Goal: Find specific page/section: Find specific page/section

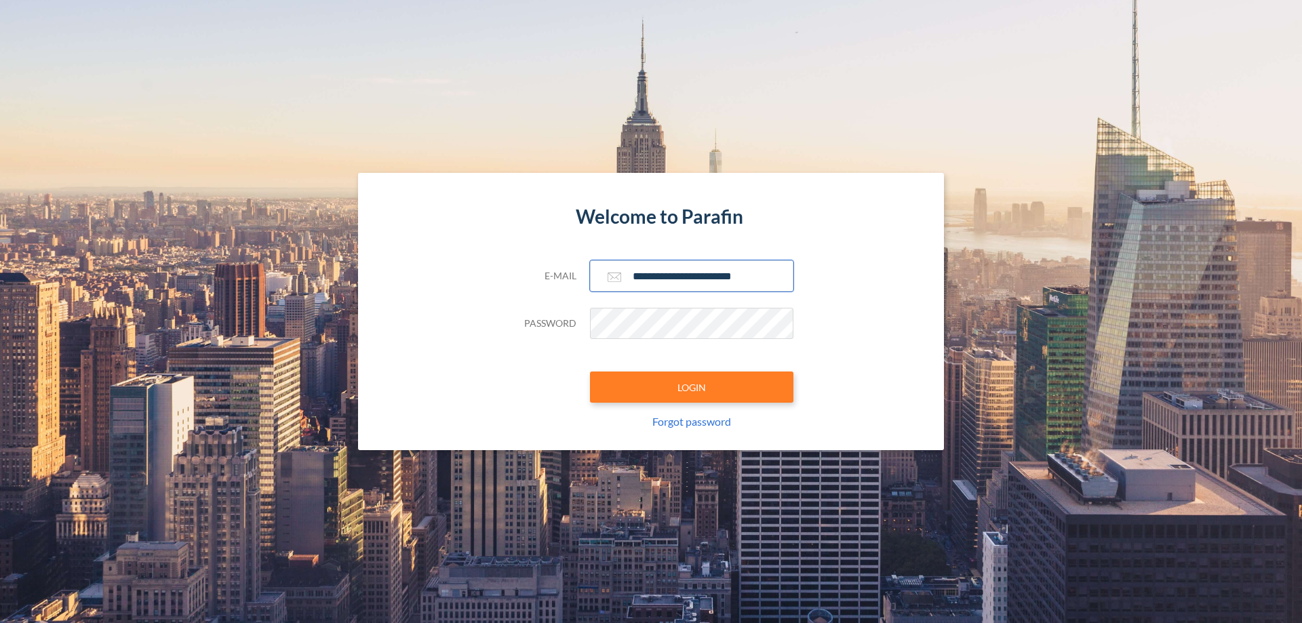
type input "**********"
click at [691, 387] on button "LOGIN" at bounding box center [691, 386] width 203 height 31
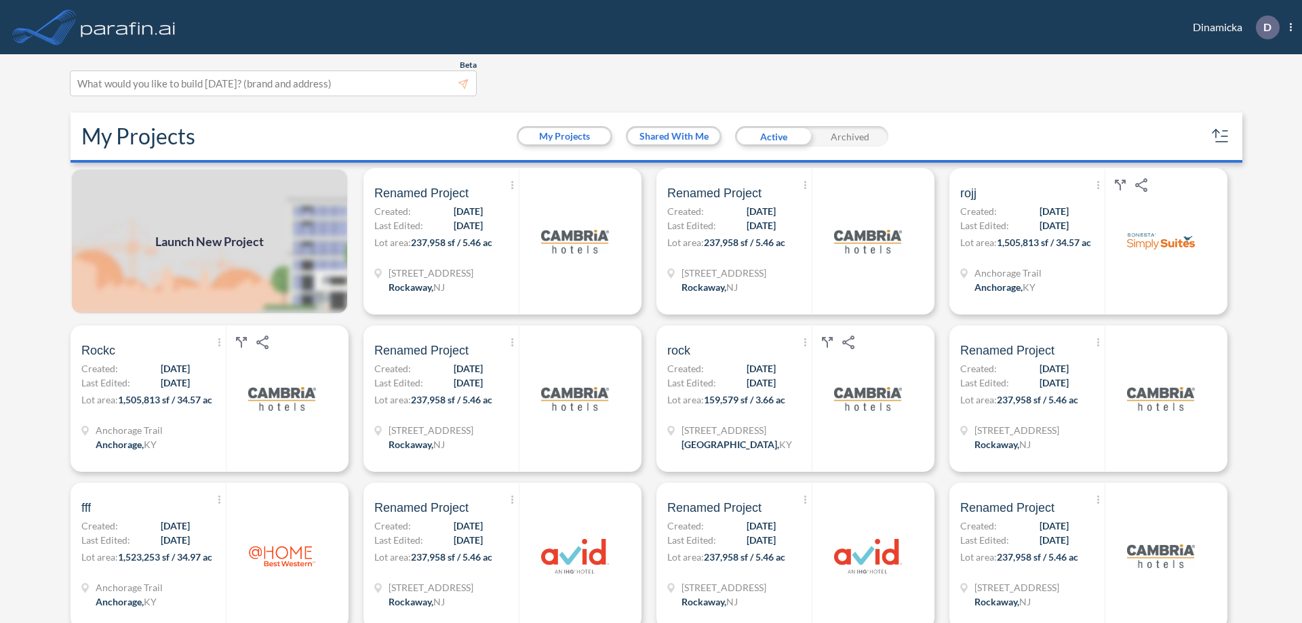
scroll to position [3, 0]
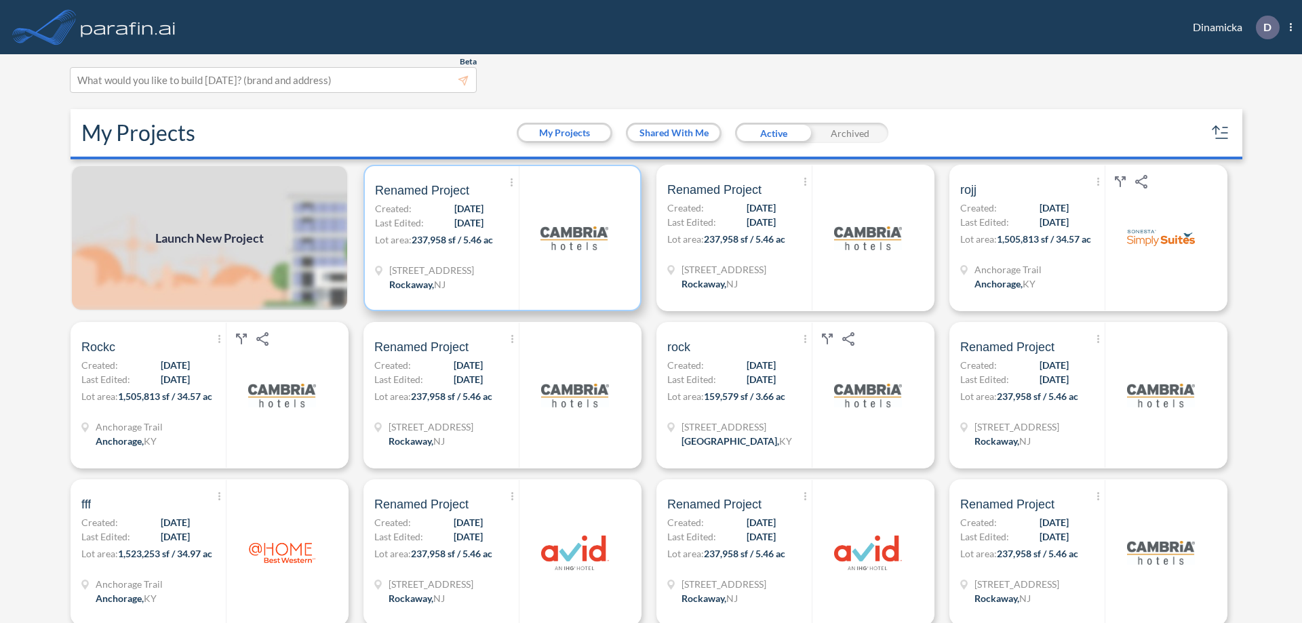
click at [500, 238] on p "Lot area: 237,958 sf / 5.46 ac" at bounding box center [447, 243] width 144 height 20
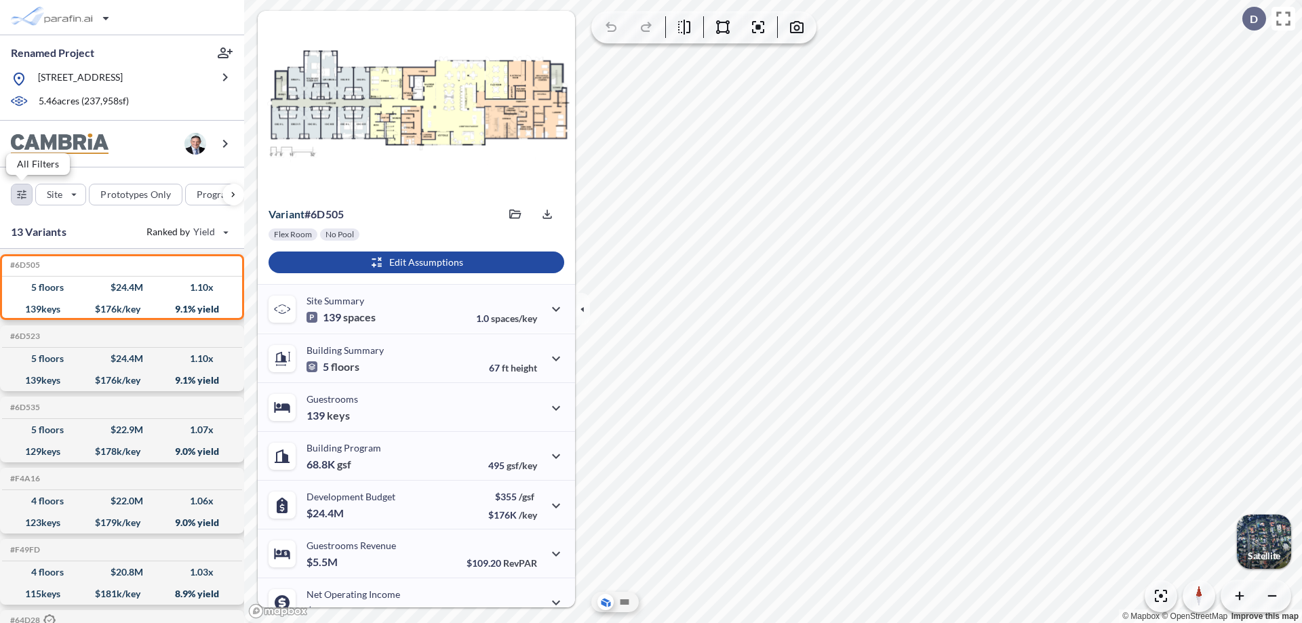
click at [22, 194] on div "button" at bounding box center [22, 194] width 20 height 20
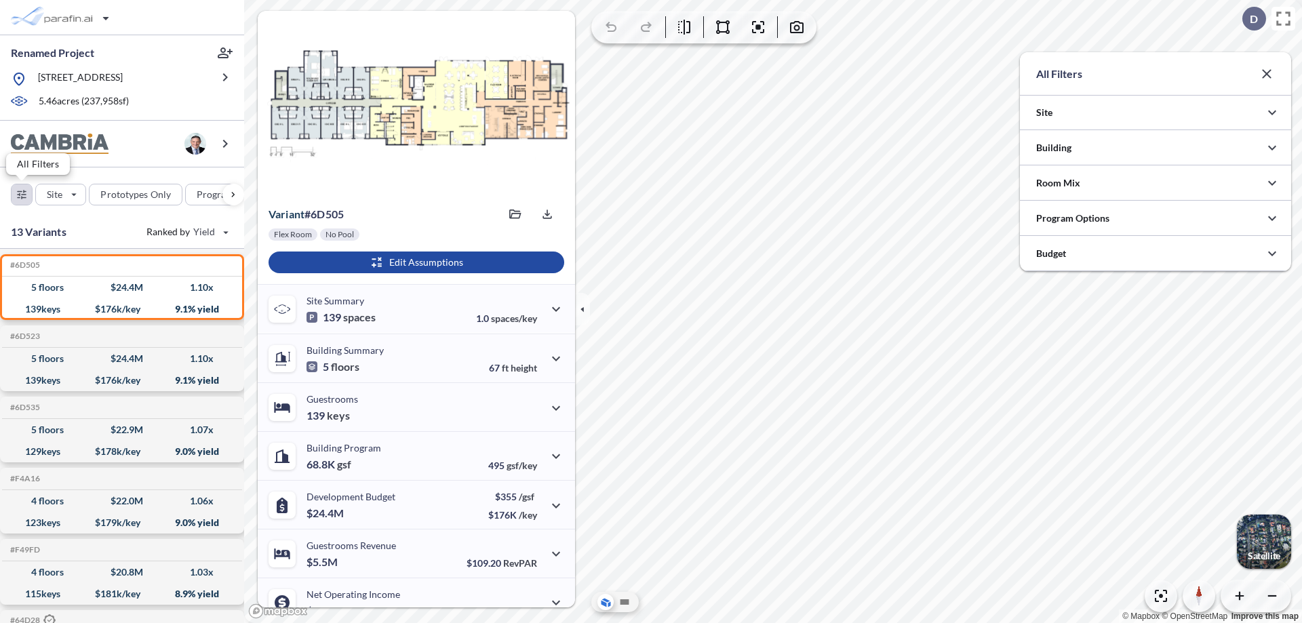
scroll to position [677869, 677598]
click at [1272, 148] on icon "button" at bounding box center [1272, 148] width 16 height 16
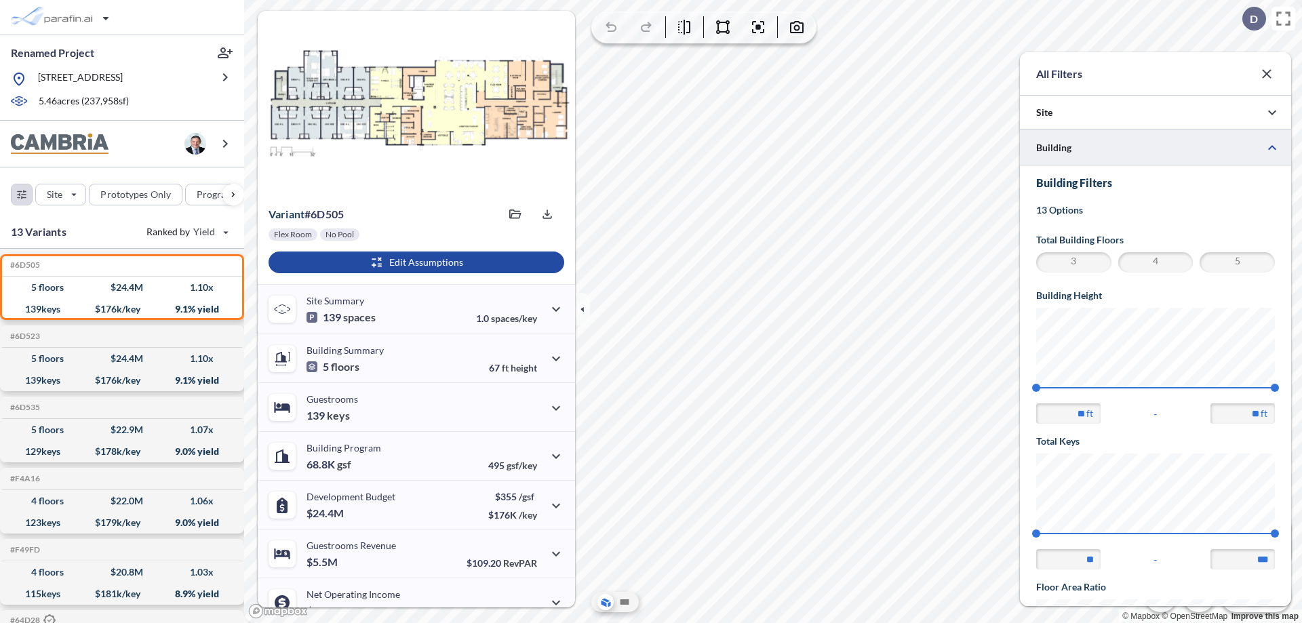
scroll to position [236, 0]
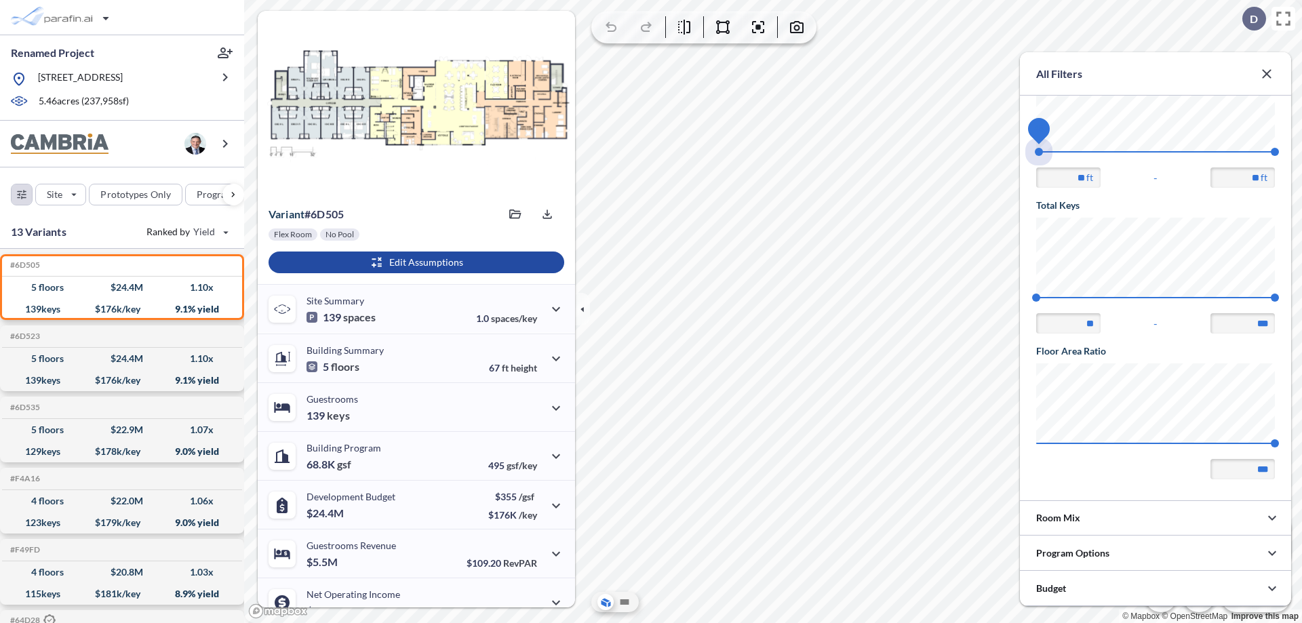
drag, startPoint x: 1036, startPoint y: 152, endPoint x: 1274, endPoint y: 152, distance: 238.6
click at [1274, 152] on span "45 67.56" at bounding box center [1155, 156] width 239 height 10
type input "**"
